Goal: Answer question/provide support

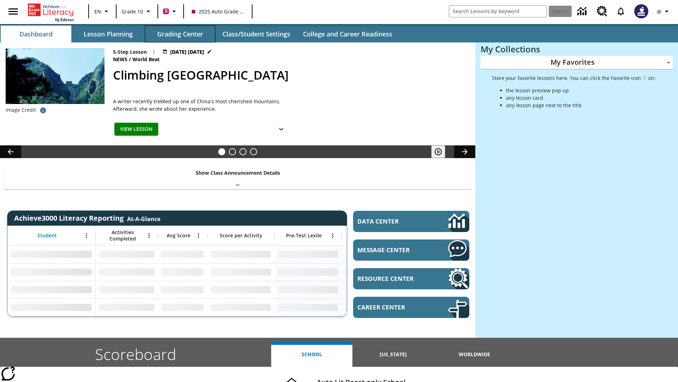
click at [180, 34] on button "Grading Center" at bounding box center [180, 33] width 71 height 17
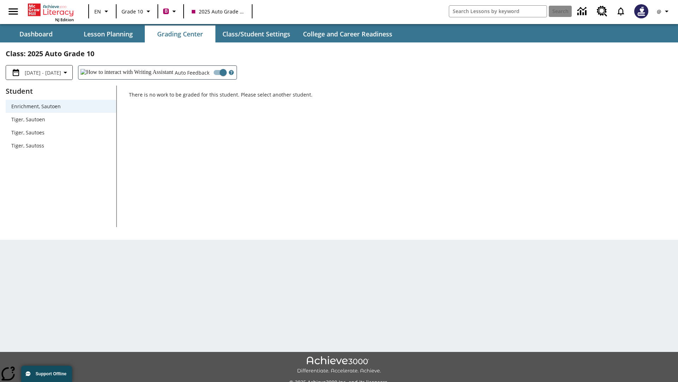
click at [61, 119] on span "Tiger, Sautoen" at bounding box center [60, 119] width 99 height 7
click at [230, 72] on icon "Open Help for Writing Assistant" at bounding box center [231, 73] width 2 height 4
